Goal: Information Seeking & Learning: Find specific page/section

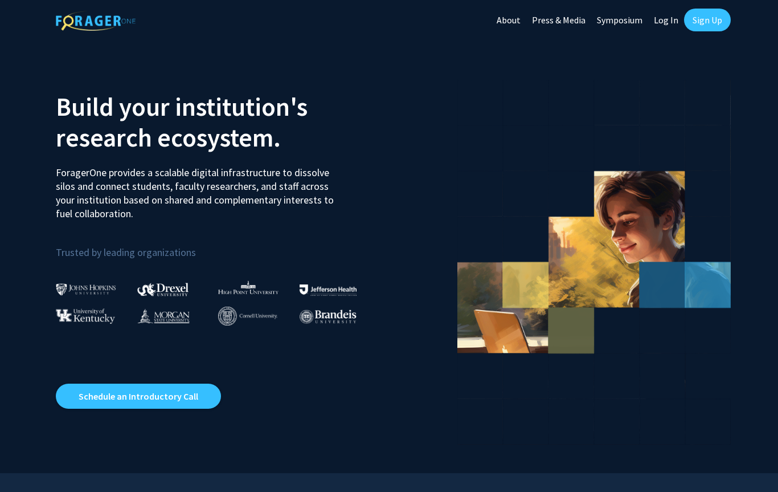
click at [675, 14] on link "Log In" at bounding box center [666, 20] width 36 height 40
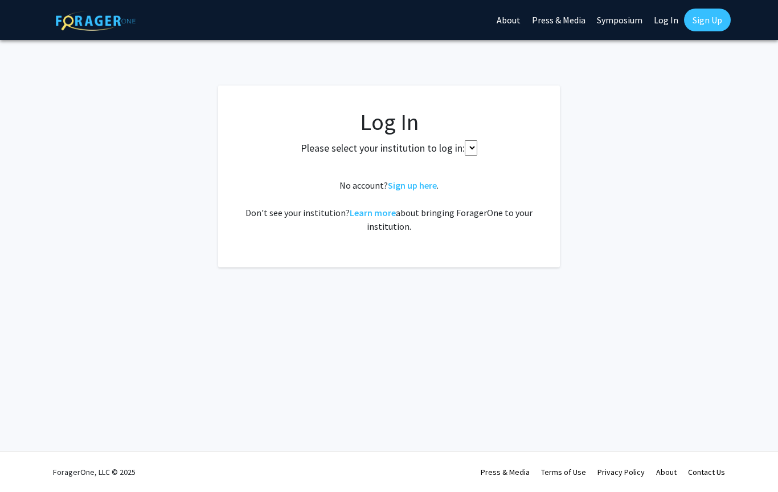
select select
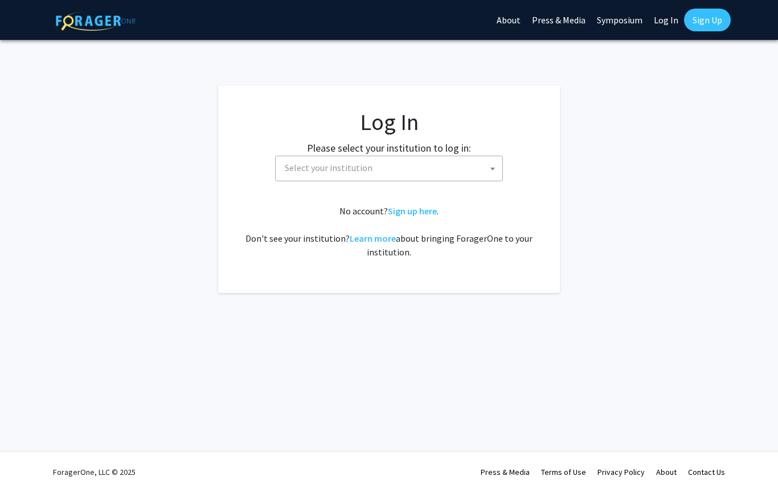
click at [485, 178] on span "Select your institution" at bounding box center [391, 167] width 222 height 23
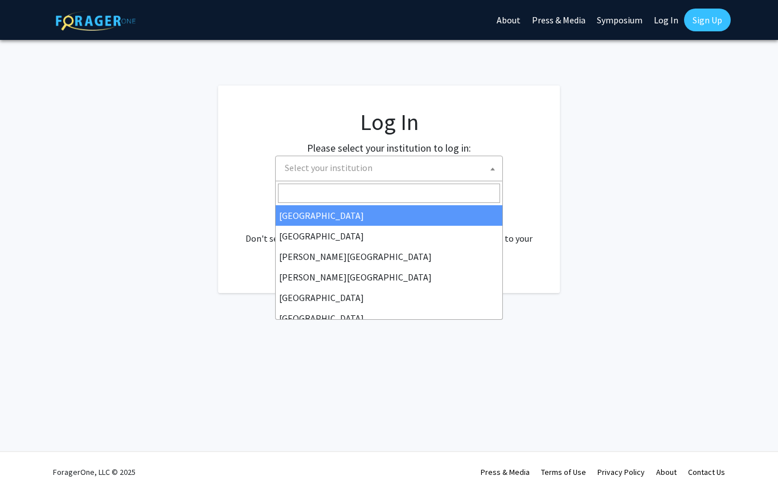
click at [439, 177] on span "Select your institution" at bounding box center [391, 167] width 222 height 23
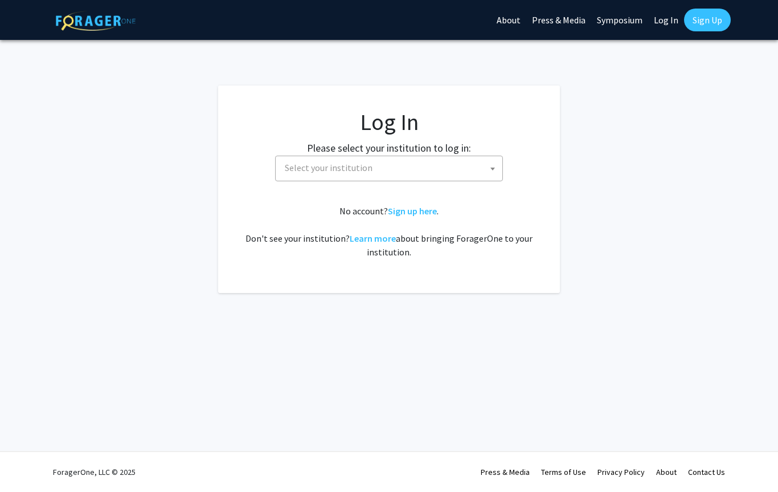
click at [446, 190] on fg-card-body "Log In Please select your institution to log in: [GEOGRAPHIC_DATA] [GEOGRAPHIC_…" at bounding box center [389, 189] width 296 height 162
click at [467, 169] on span "Select your institution" at bounding box center [391, 167] width 222 height 23
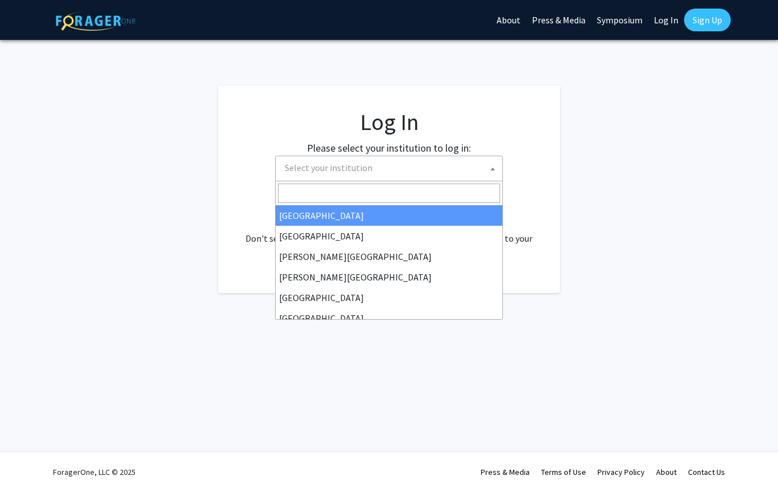
click at [422, 194] on input "Search" at bounding box center [389, 192] width 222 height 19
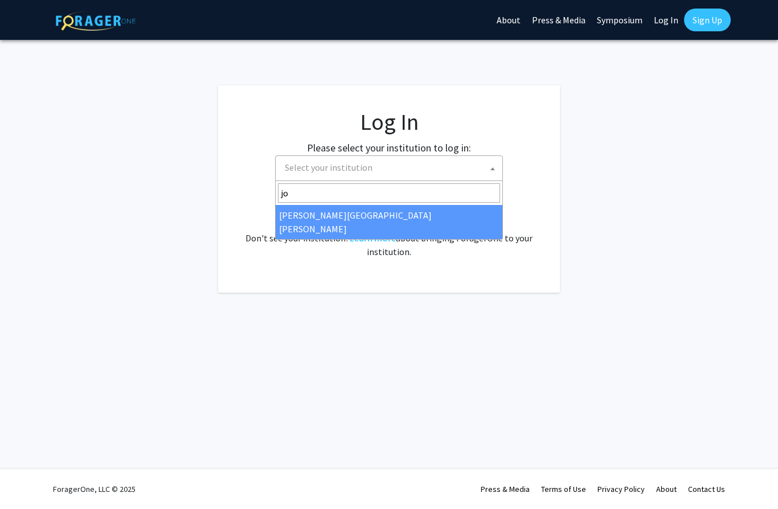
type input "joh"
select select "1"
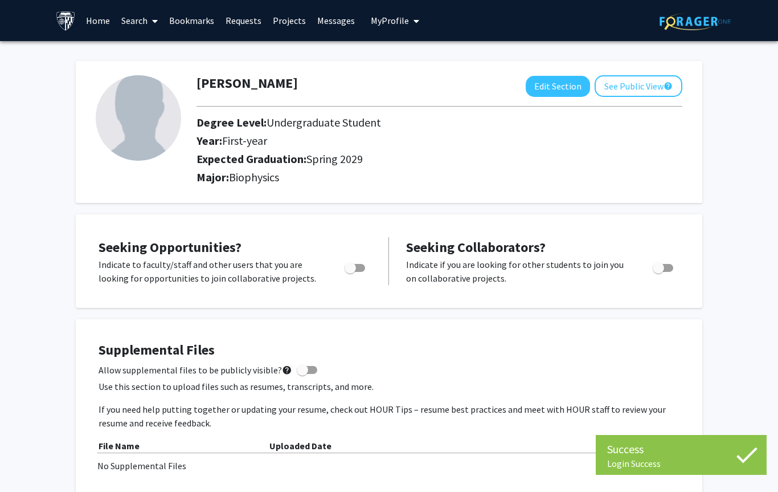
click at [131, 36] on link "Search" at bounding box center [140, 21] width 48 height 40
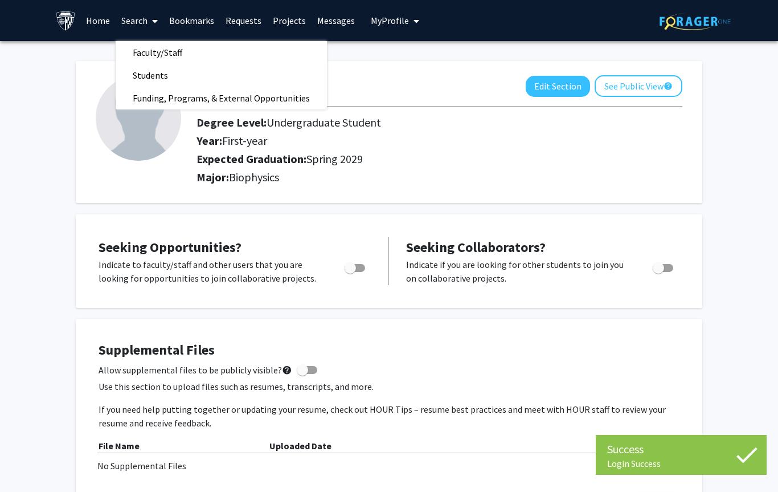
click at [158, 11] on link "Search" at bounding box center [140, 21] width 48 height 40
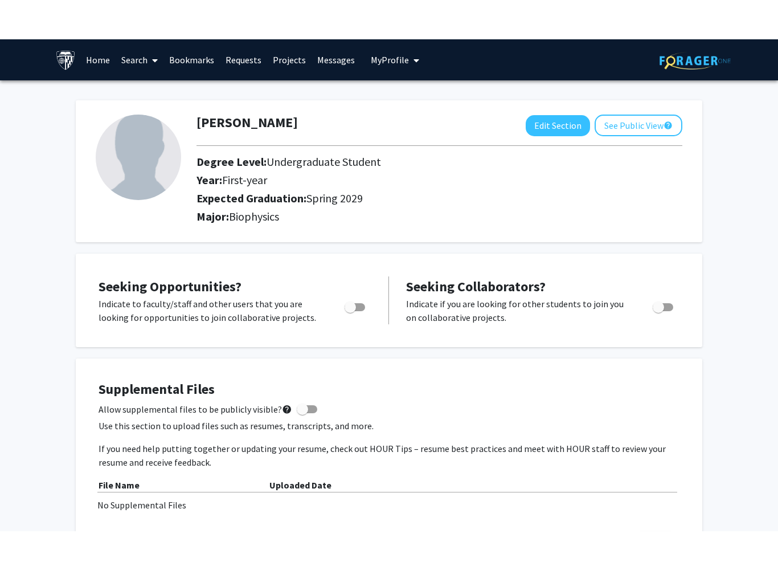
scroll to position [13, 0]
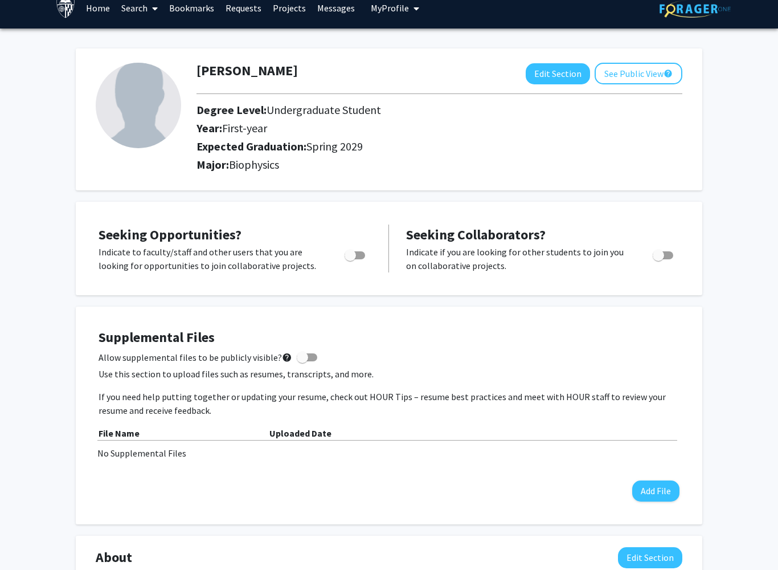
click at [139, 24] on link "Search" at bounding box center [140, 8] width 48 height 40
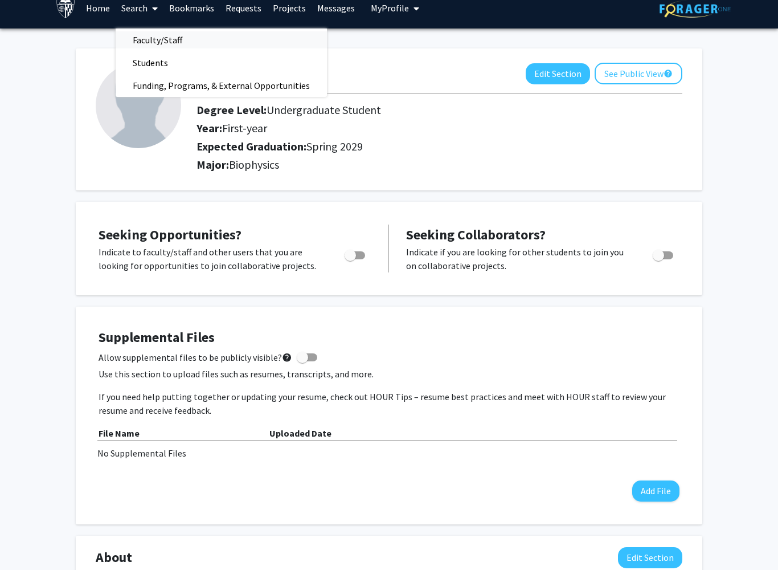
click at [140, 39] on span "Faculty/Staff" at bounding box center [158, 39] width 84 height 23
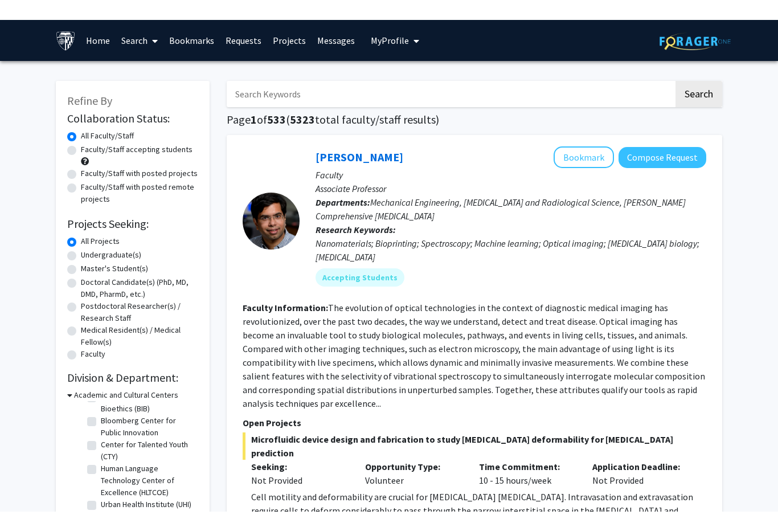
scroll to position [27, 0]
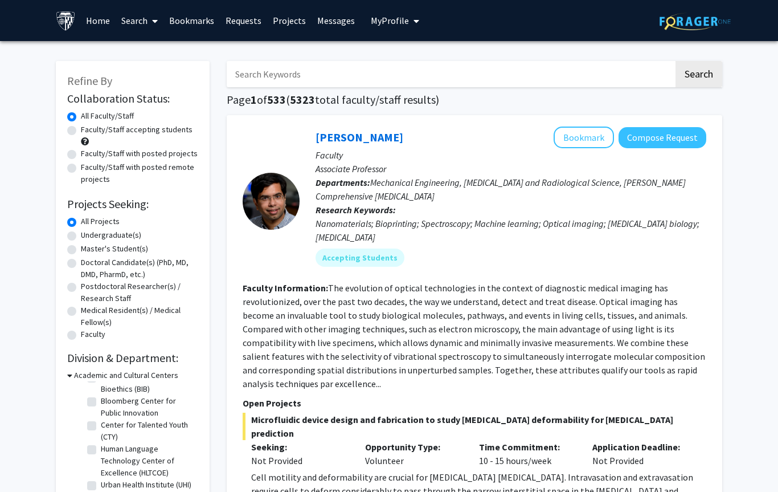
click at [96, 233] on label "Undergraduate(s)" at bounding box center [111, 235] width 60 height 12
click at [88, 233] on input "Undergraduate(s)" at bounding box center [84, 232] width 7 height 7
radio input "true"
